Goal: Task Accomplishment & Management: Use online tool/utility

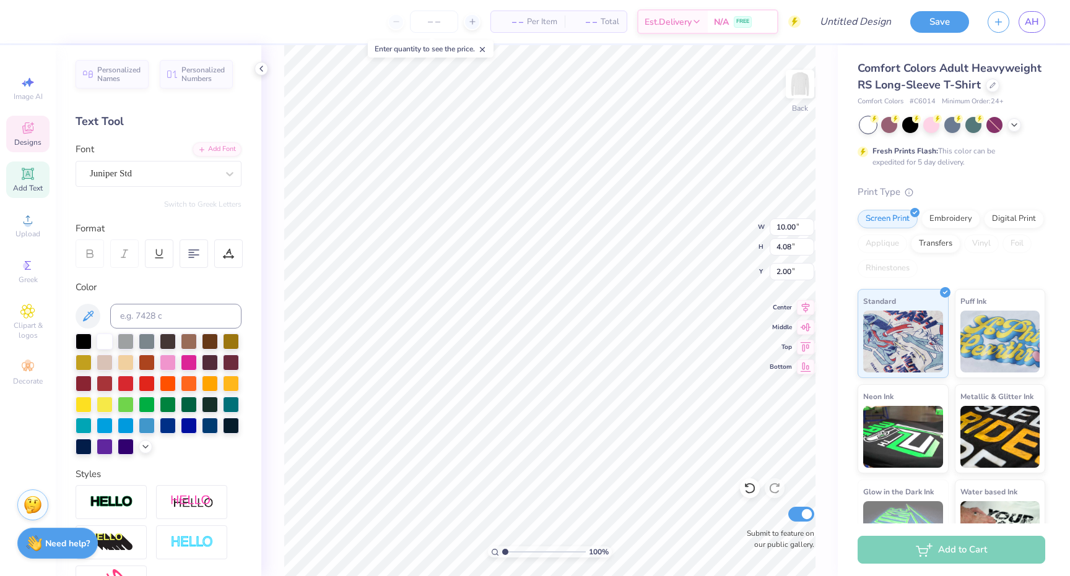
scroll to position [0, 4]
type textarea "A Little slice of Home"
type input "1.25"
type textarea "A slice of Home"
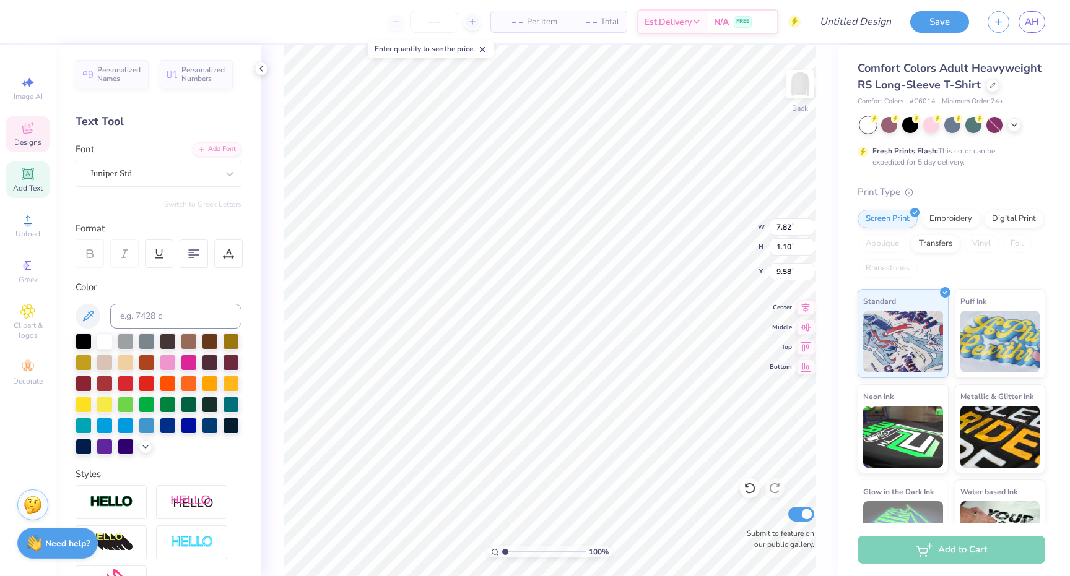
scroll to position [0, 0]
type textarea "Kappa Delta"
type input "4.79"
type input "0.73"
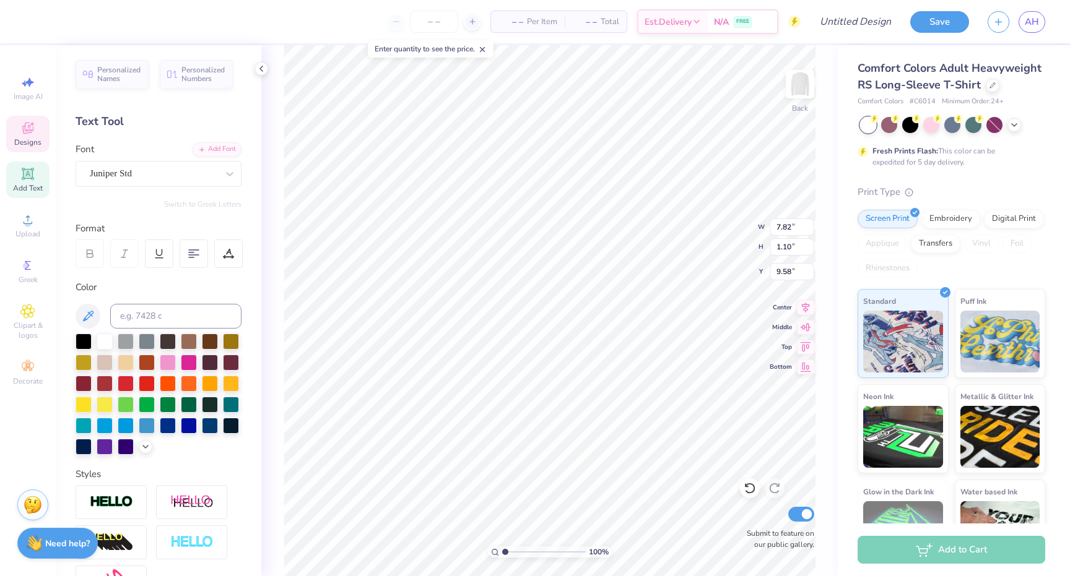
type input "11.02"
type textarea "Parents weekend 2025"
click at [147, 451] on div at bounding box center [146, 446] width 14 height 14
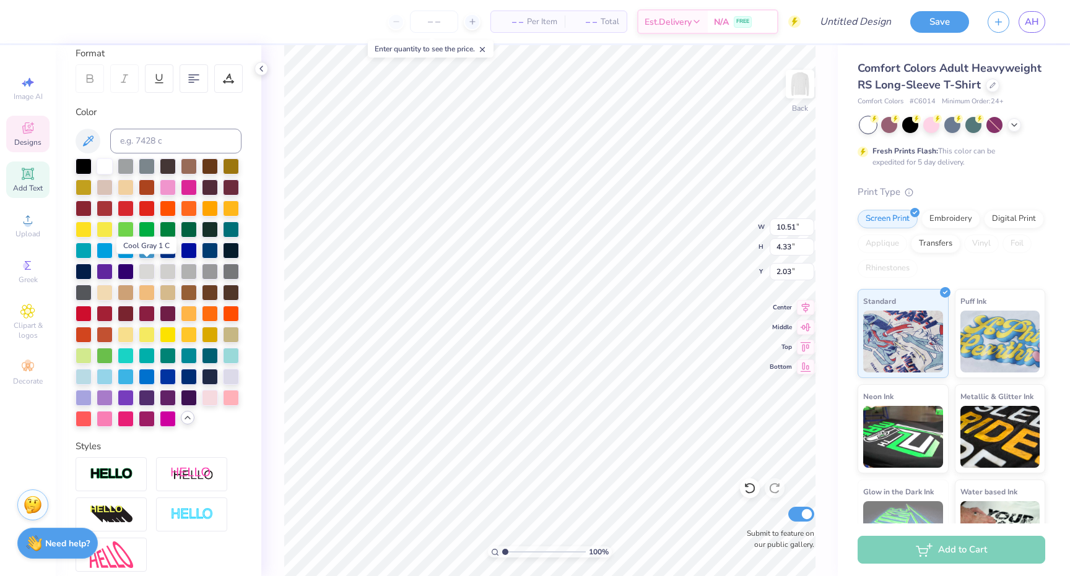
scroll to position [176, 0]
click at [86, 352] on div at bounding box center [84, 354] width 16 height 16
click at [229, 335] on div at bounding box center [231, 333] width 16 height 16
click at [235, 223] on div at bounding box center [231, 228] width 16 height 16
click at [88, 358] on div at bounding box center [84, 354] width 16 height 16
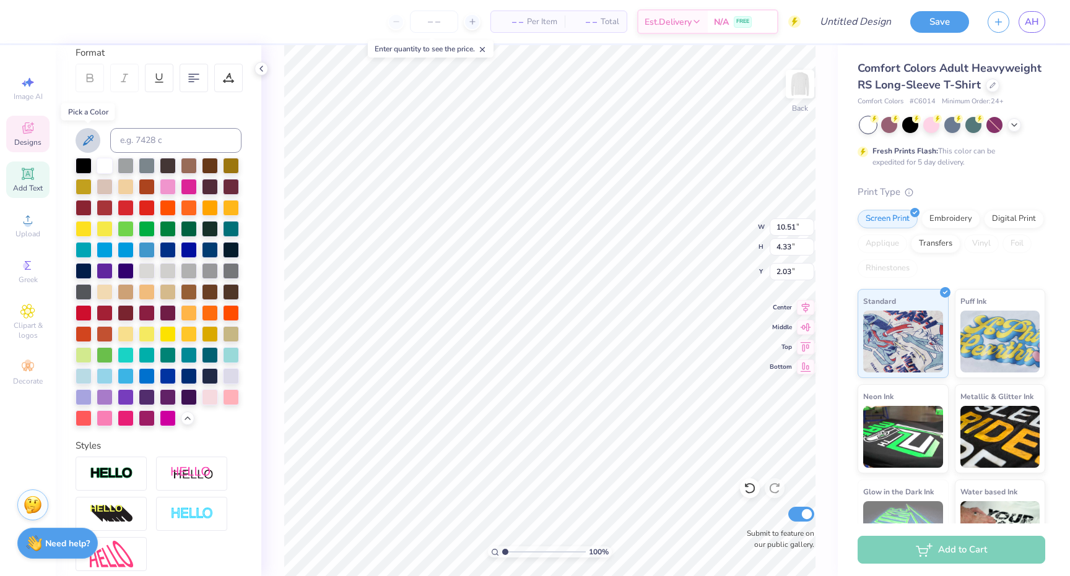
click at [97, 135] on button at bounding box center [88, 140] width 25 height 25
click at [230, 337] on div at bounding box center [231, 333] width 16 height 16
click at [210, 335] on div at bounding box center [210, 333] width 16 height 16
drag, startPoint x: 102, startPoint y: 228, endPoint x: 88, endPoint y: 228, distance: 14.2
click at [102, 228] on div at bounding box center [105, 229] width 16 height 16
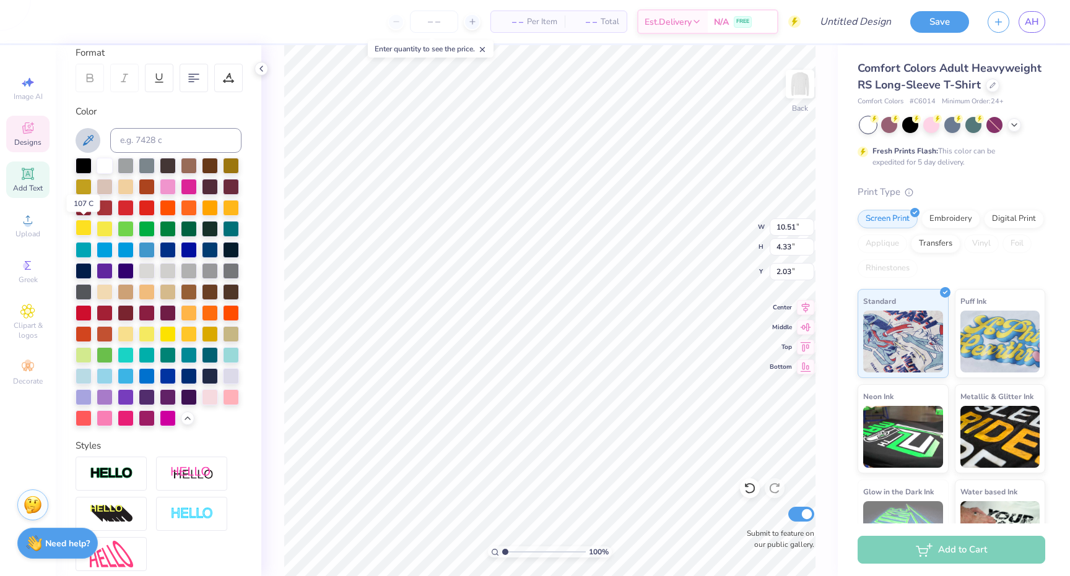
click at [78, 228] on div at bounding box center [84, 228] width 16 height 16
click at [194, 188] on div at bounding box center [189, 186] width 16 height 16
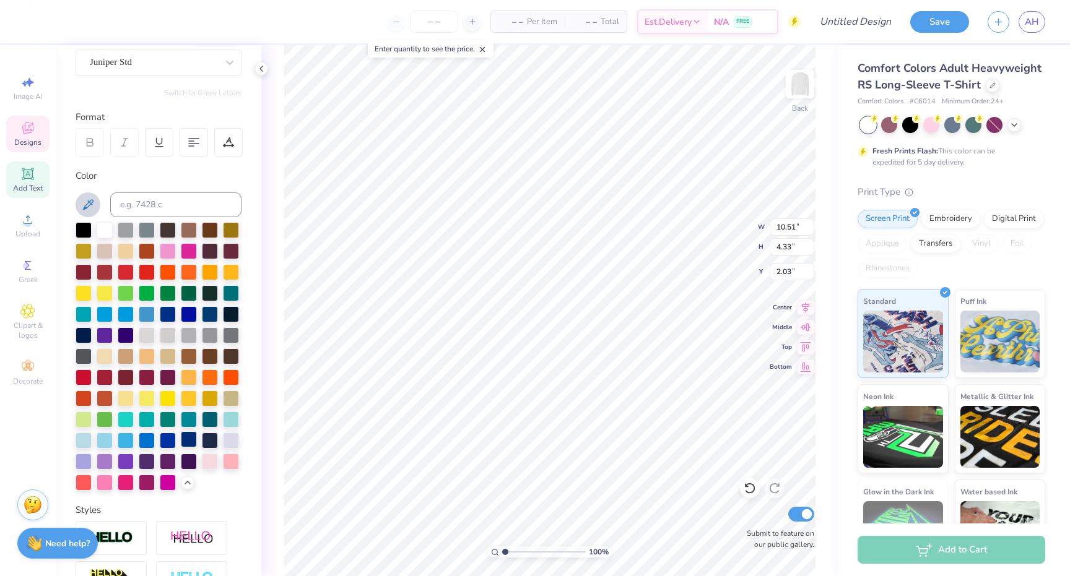
scroll to position [0, 0]
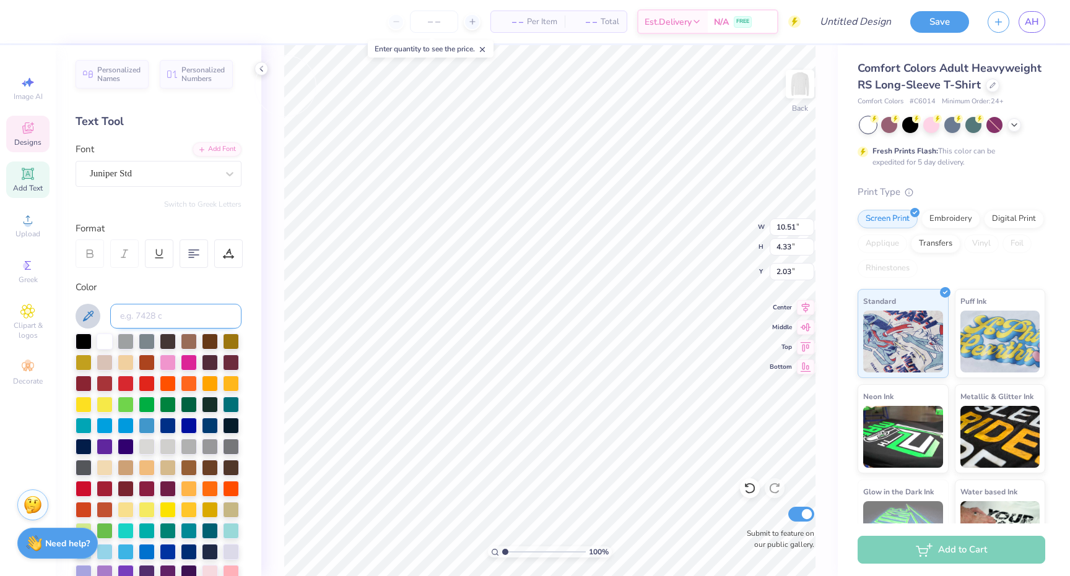
click at [162, 306] on input at bounding box center [175, 316] width 131 height 25
paste input "#B1D27B"
click at [124, 314] on input "#B1D27B" at bounding box center [175, 316] width 131 height 25
click at [178, 311] on input "B1D27B" at bounding box center [175, 316] width 131 height 25
click at [177, 313] on input "B1D27B" at bounding box center [175, 316] width 131 height 25
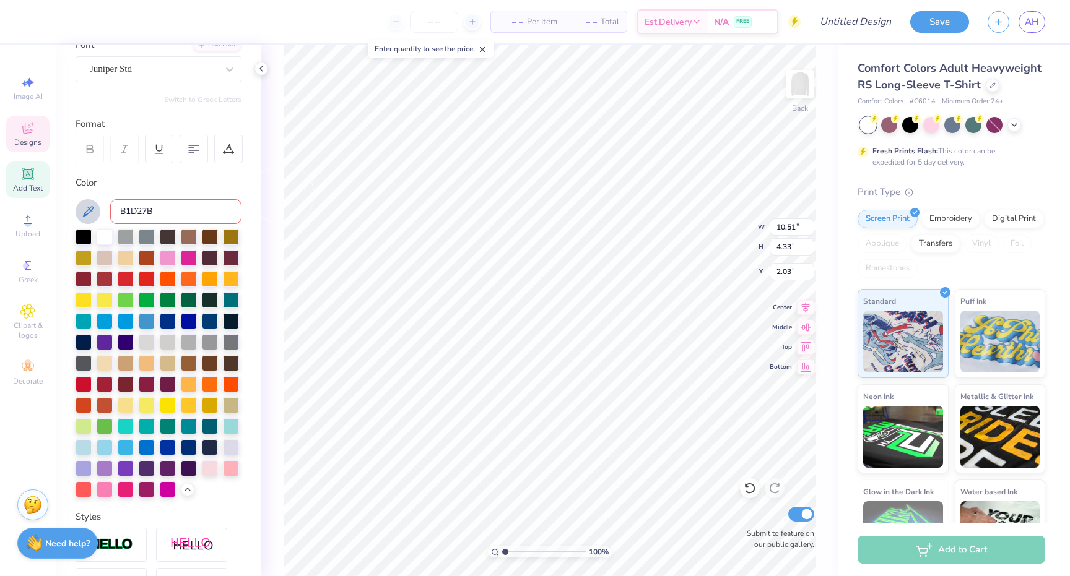
scroll to position [1, 0]
click at [197, 212] on input "B1D27B" at bounding box center [175, 211] width 131 height 25
type input "B"
click at [171, 215] on input at bounding box center [175, 211] width 131 height 25
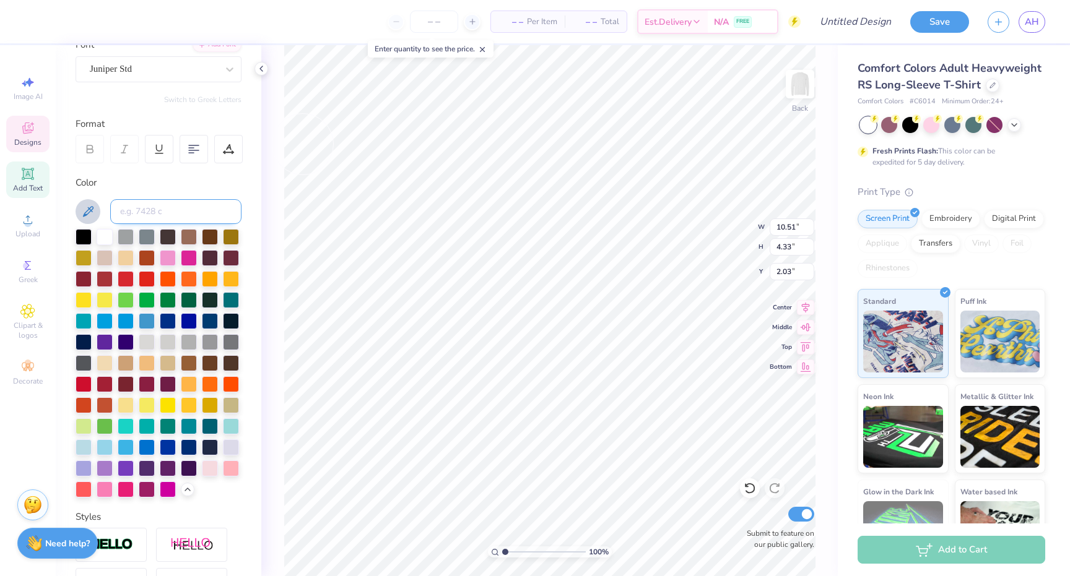
paste input "177"
drag, startPoint x: 170, startPoint y: 202, endPoint x: 70, endPoint y: 205, distance: 100.3
click at [70, 205] on div "Personalized Names Personalized Numbers Text Tool Add Font Font Juniper Std Swi…" at bounding box center [159, 310] width 206 height 531
drag, startPoint x: 178, startPoint y: 207, endPoint x: 89, endPoint y: 204, distance: 89.2
click at [89, 204] on div "177" at bounding box center [159, 211] width 166 height 25
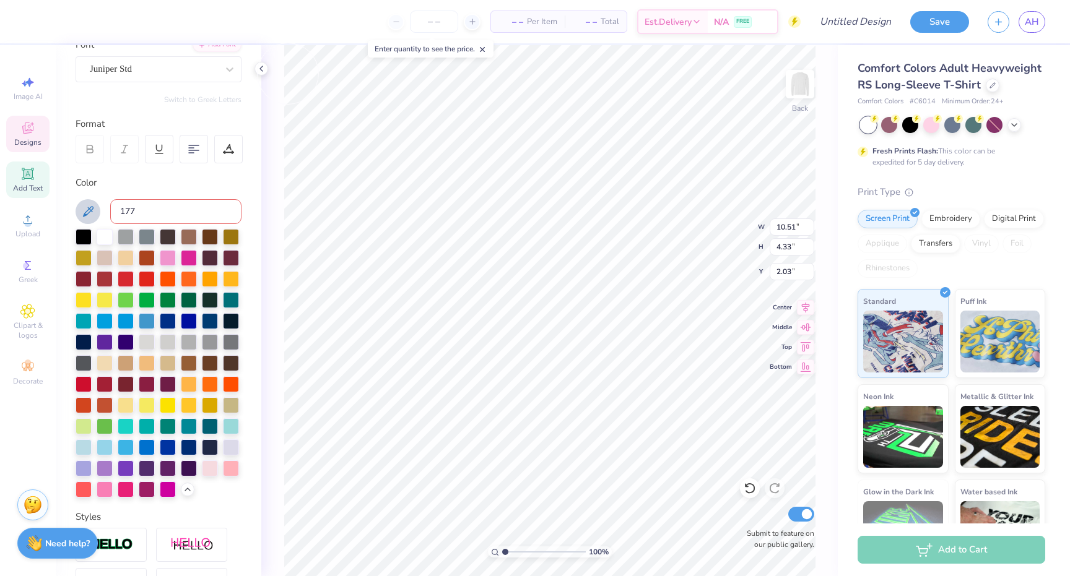
paste input "-0535"
click at [134, 212] on input "17-0535" at bounding box center [175, 211] width 131 height 25
type input "170535"
drag, startPoint x: 170, startPoint y: 205, endPoint x: 119, endPoint y: 206, distance: 51.4
click at [116, 206] on input "170535" at bounding box center [175, 211] width 131 height 25
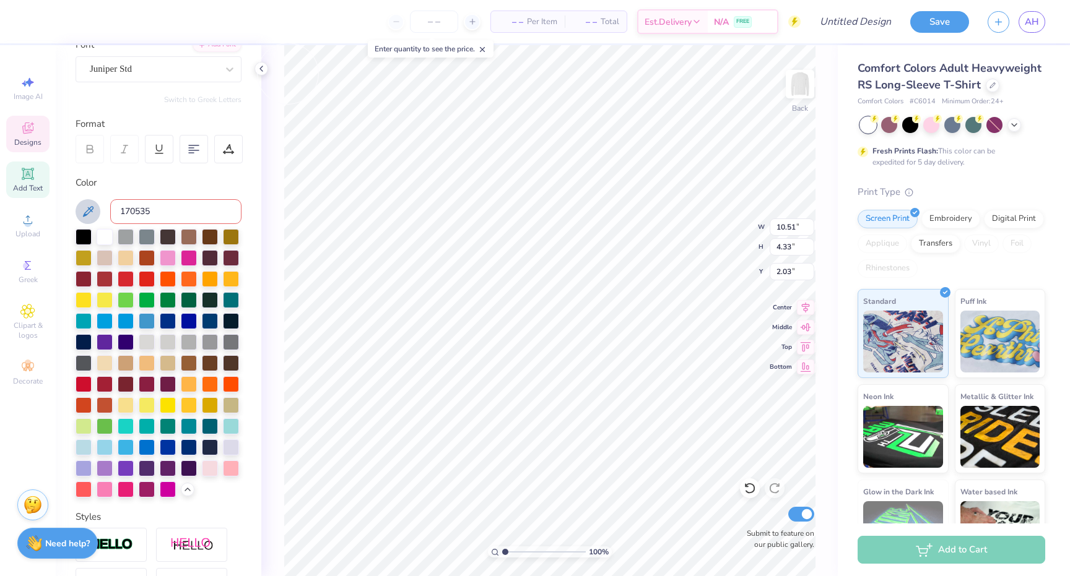
scroll to position [1, 0]
drag, startPoint x: 165, startPoint y: 215, endPoint x: 93, endPoint y: 214, distance: 72.4
click at [93, 214] on div "170535" at bounding box center [159, 211] width 166 height 25
click at [173, 188] on div "Color" at bounding box center [159, 183] width 166 height 14
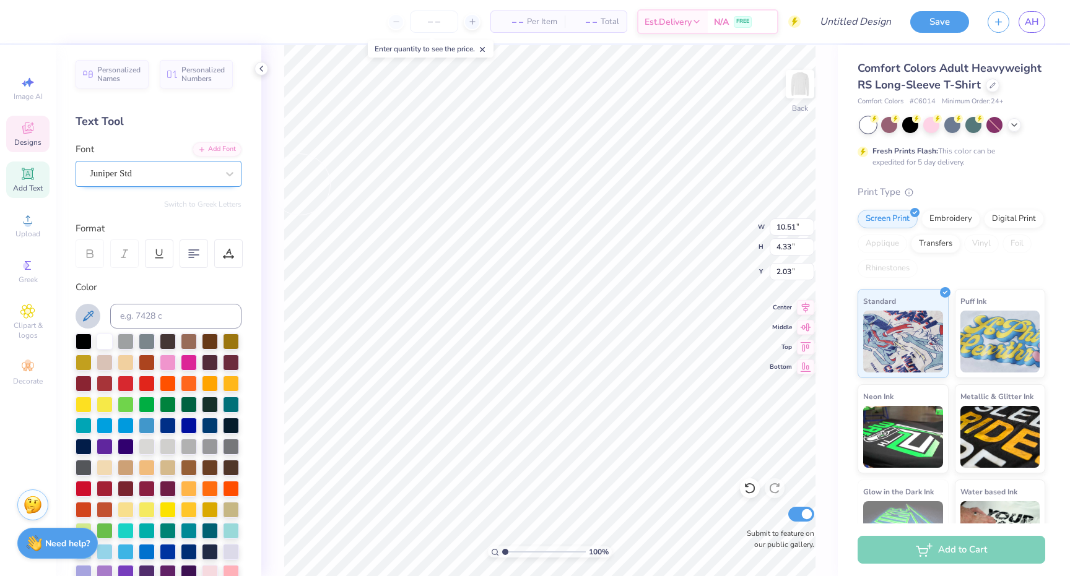
click at [206, 181] on div "Juniper Std" at bounding box center [154, 173] width 130 height 19
